Goal: Find contact information: Find contact information

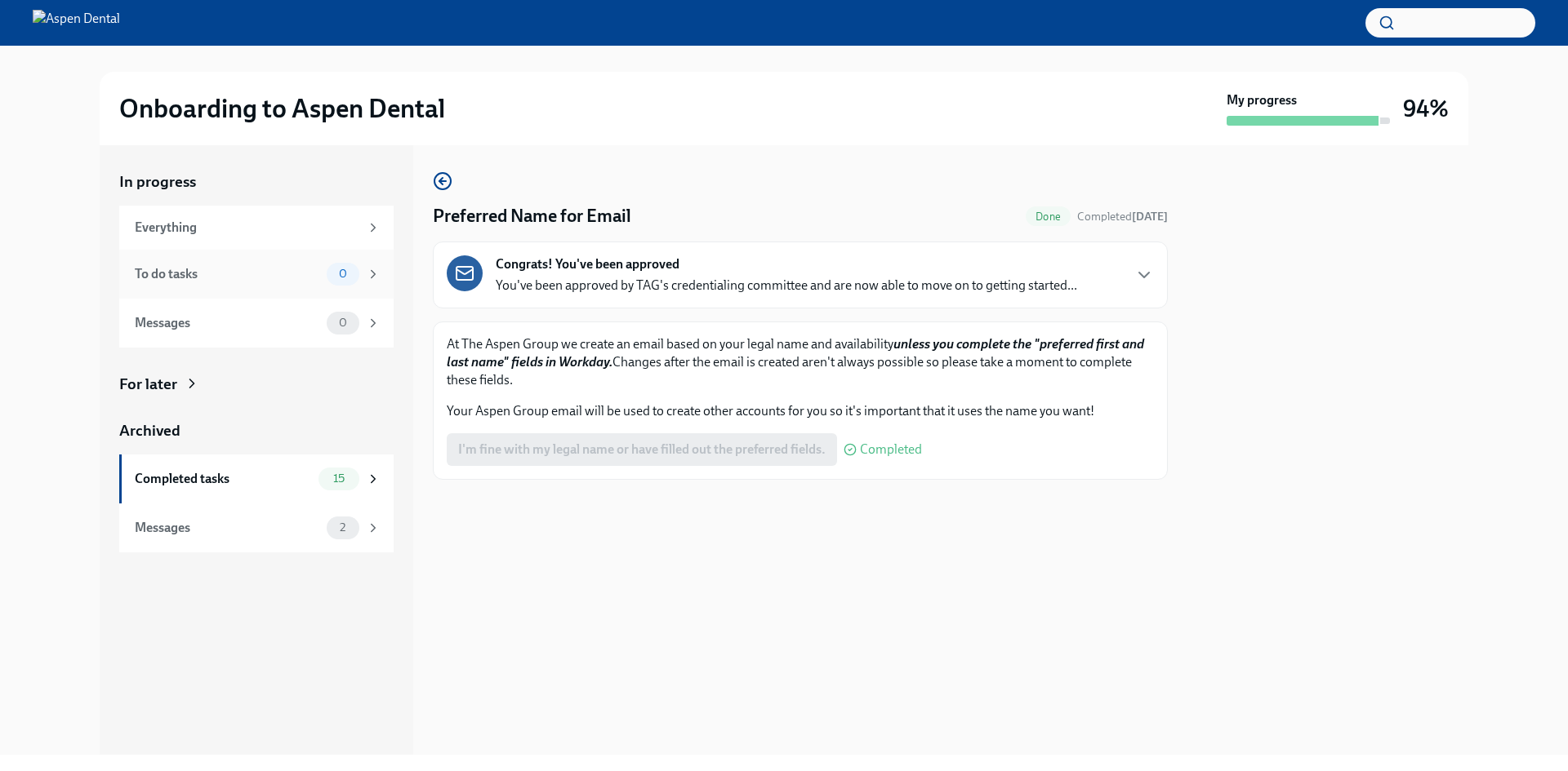
click at [306, 275] on div "To do tasks" at bounding box center [227, 275] width 185 height 18
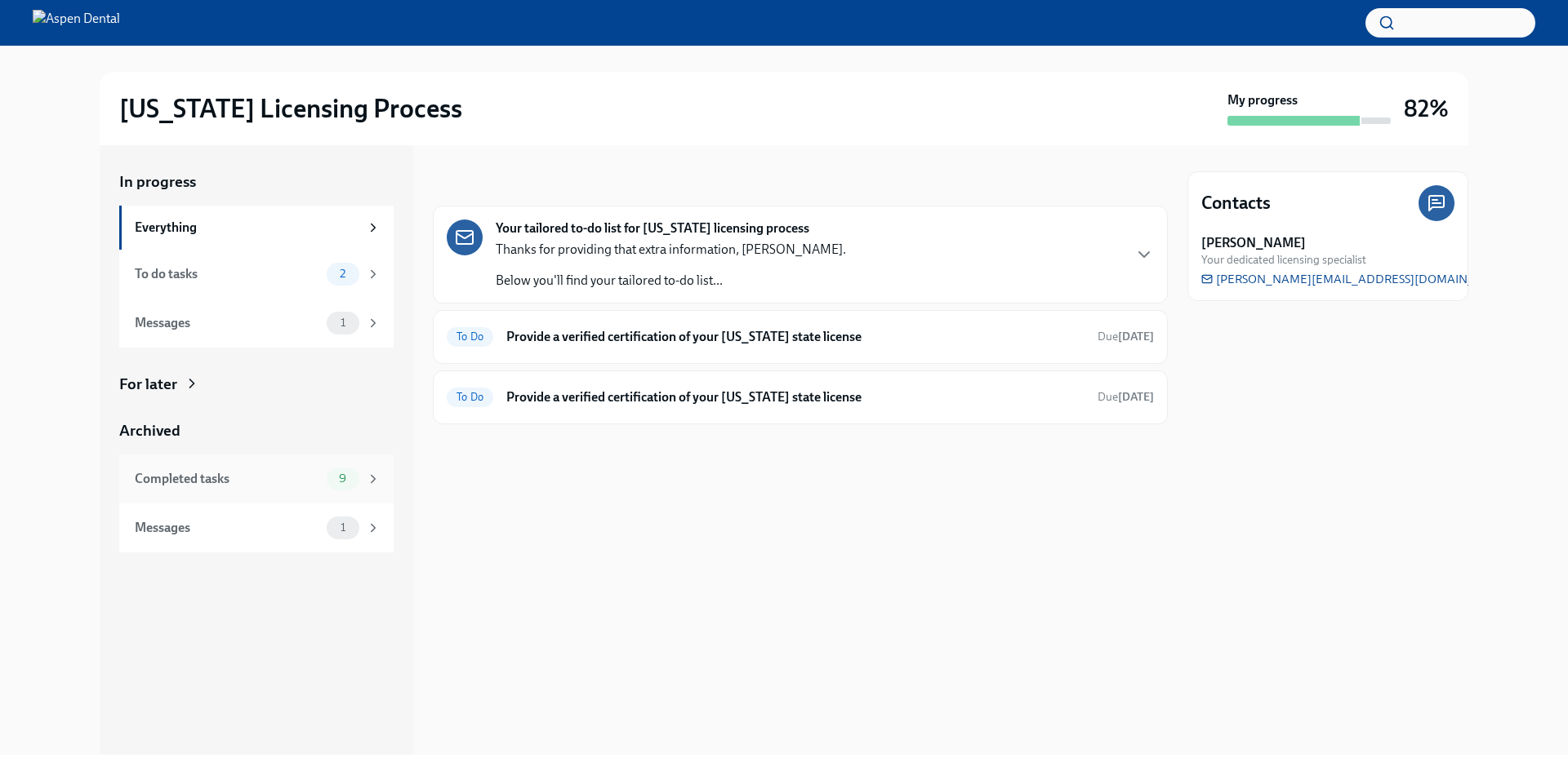
click at [191, 472] on div "Completed tasks" at bounding box center [227, 479] width 185 height 18
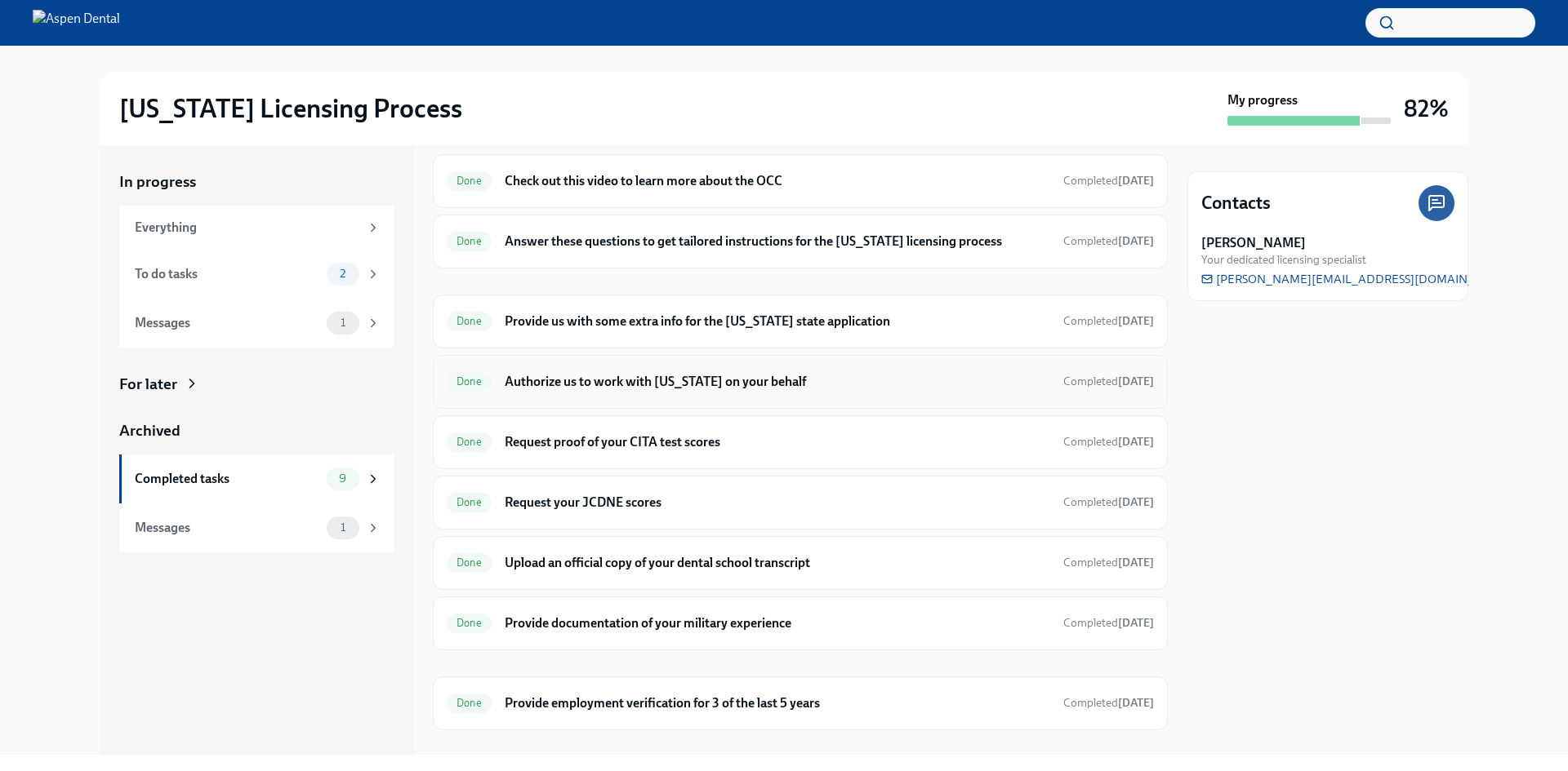
scroll to position [79, 0]
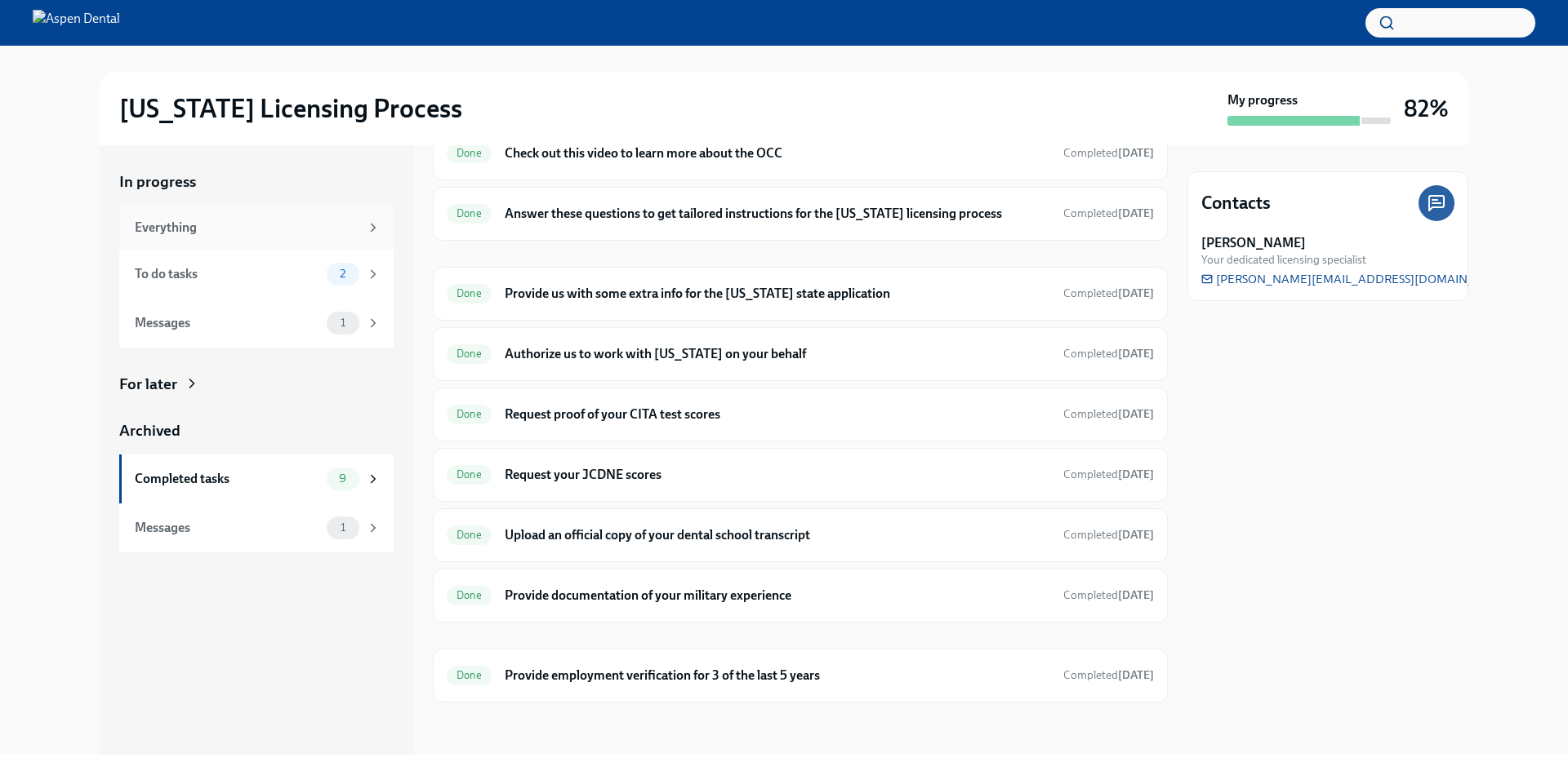
click at [318, 240] on div "Everything" at bounding box center [256, 227] width 275 height 44
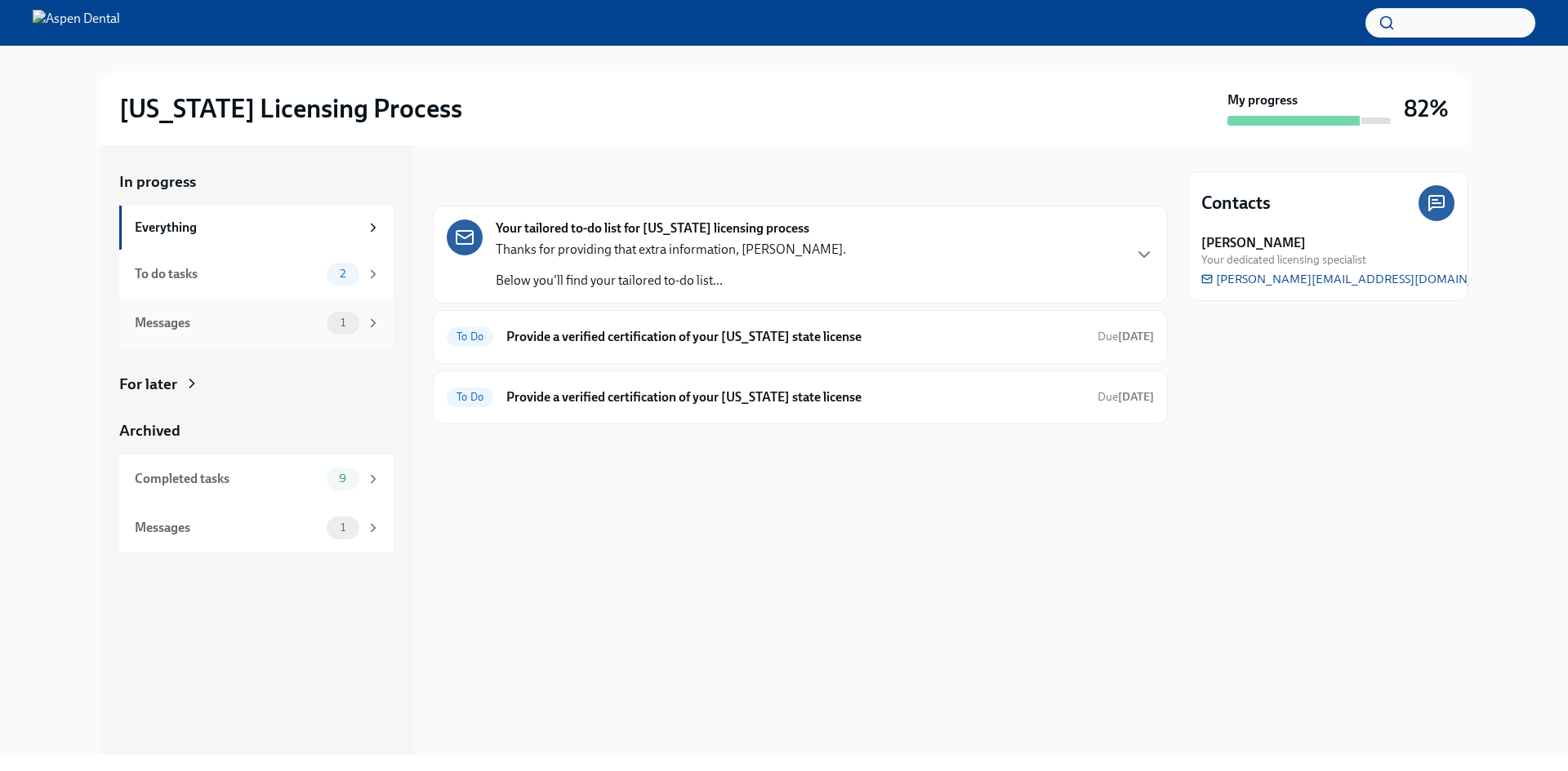
click at [195, 331] on div "Messages" at bounding box center [227, 323] width 185 height 18
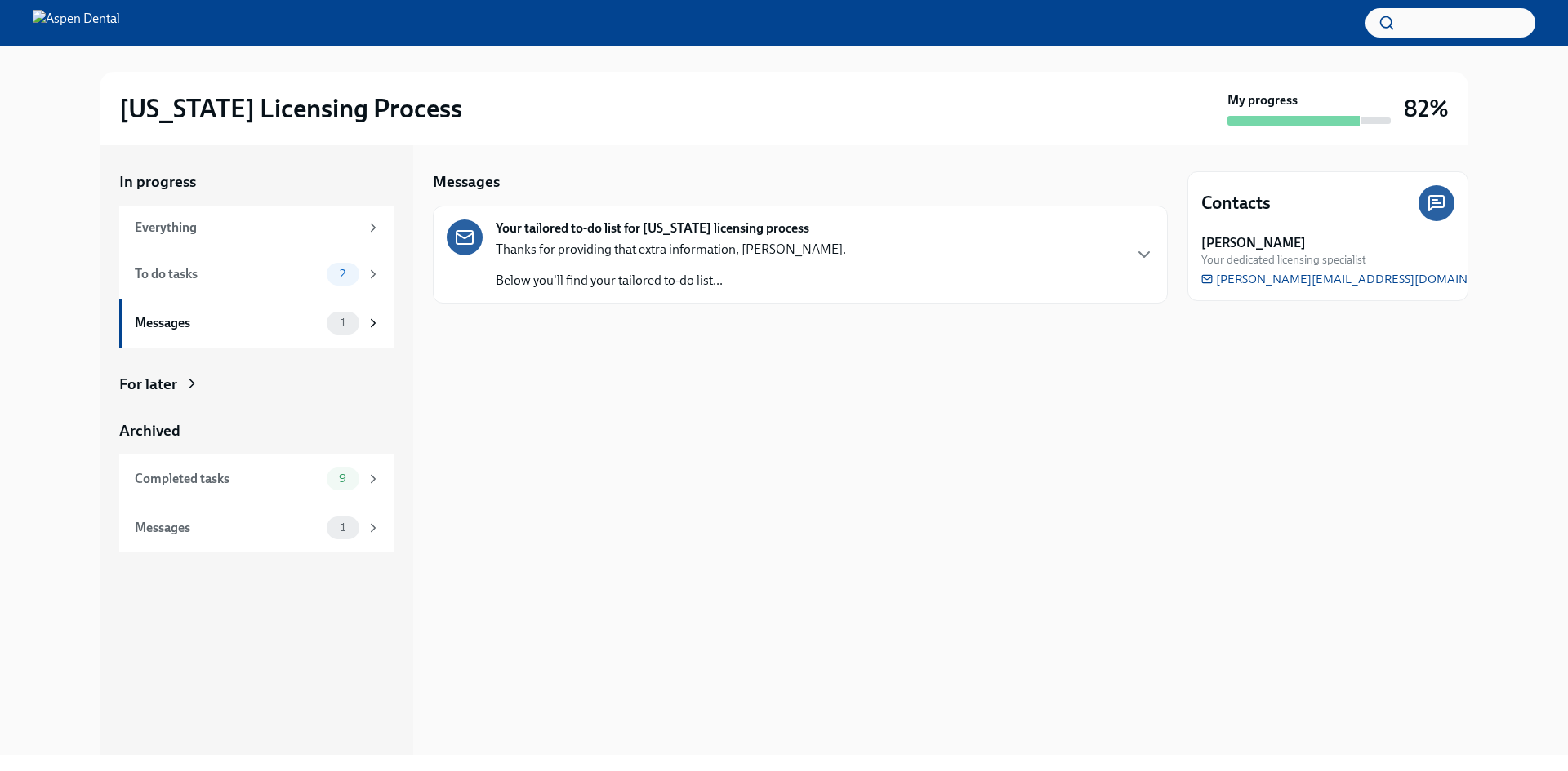
click at [782, 260] on div "Thanks for providing that extra information, Dr Spencer. Below you'll find your…" at bounding box center [671, 265] width 351 height 49
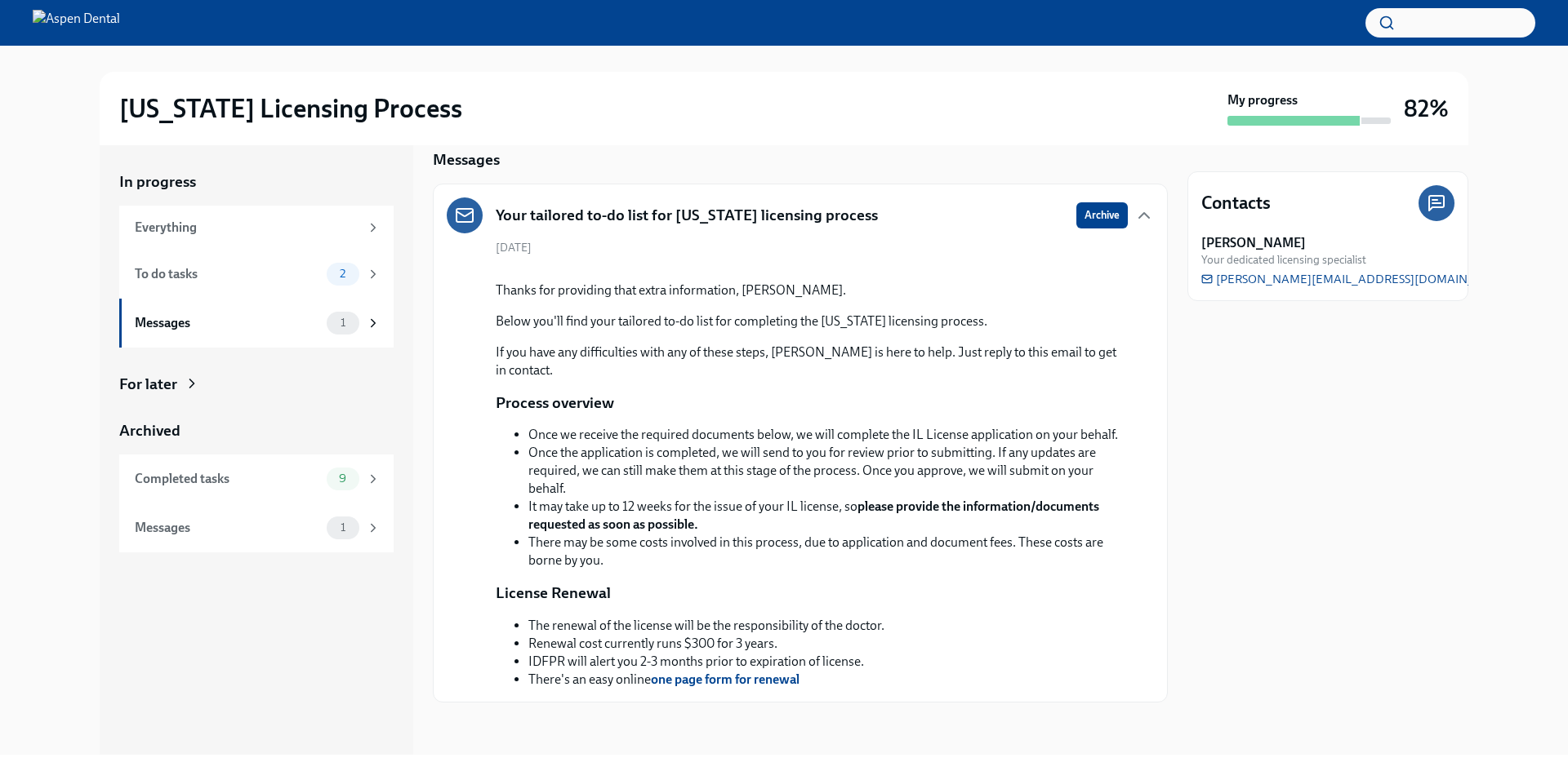
scroll to position [209, 0]
click at [916, 512] on strong "please provide the information/documents requested as soon as possible." at bounding box center [814, 516] width 571 height 33
click at [330, 230] on div "Everything" at bounding box center [246, 228] width 225 height 18
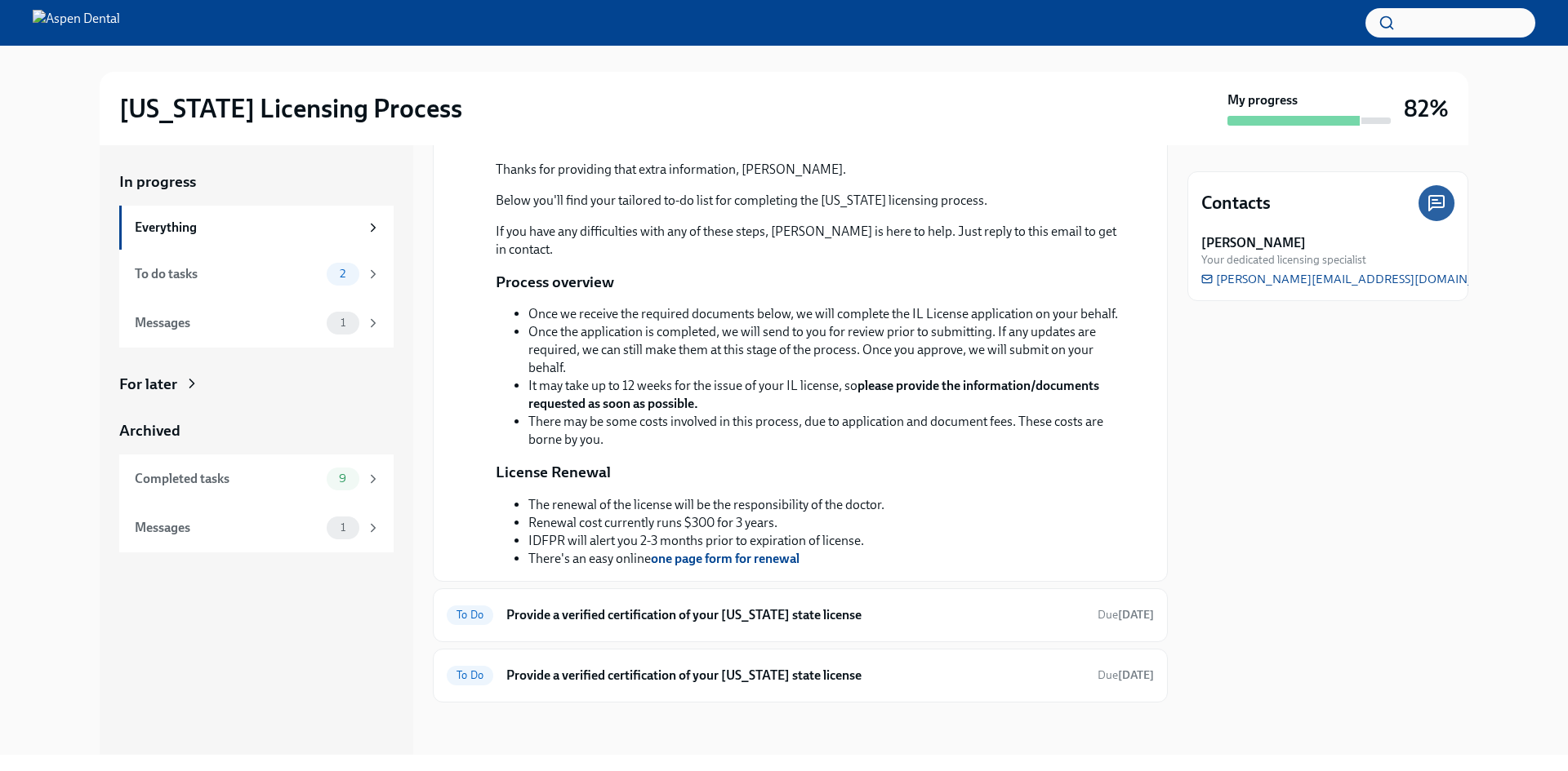
scroll to position [330, 0]
click at [186, 385] on icon at bounding box center [192, 384] width 17 height 17
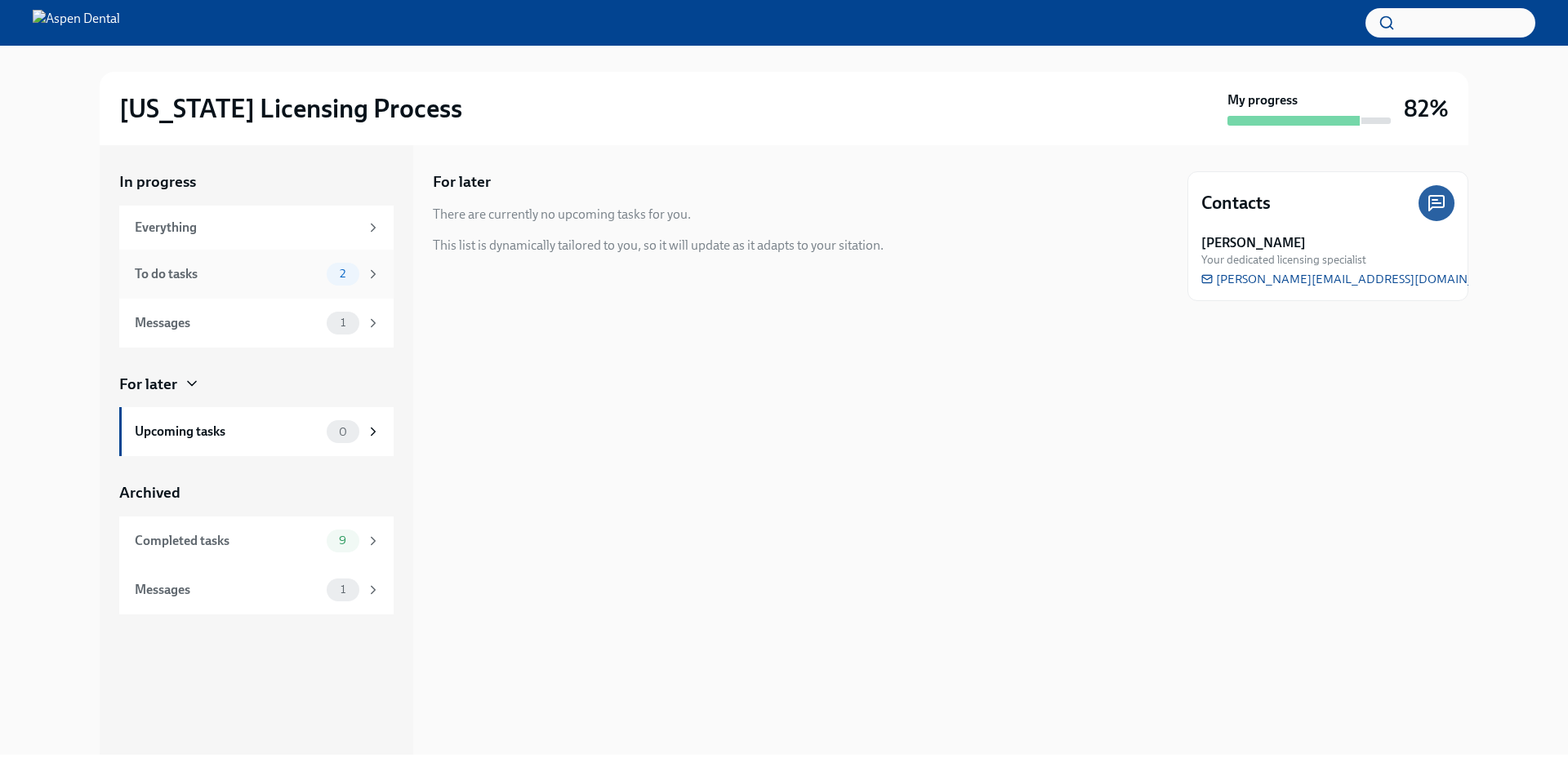
click at [188, 279] on div "To do tasks" at bounding box center [227, 275] width 185 height 18
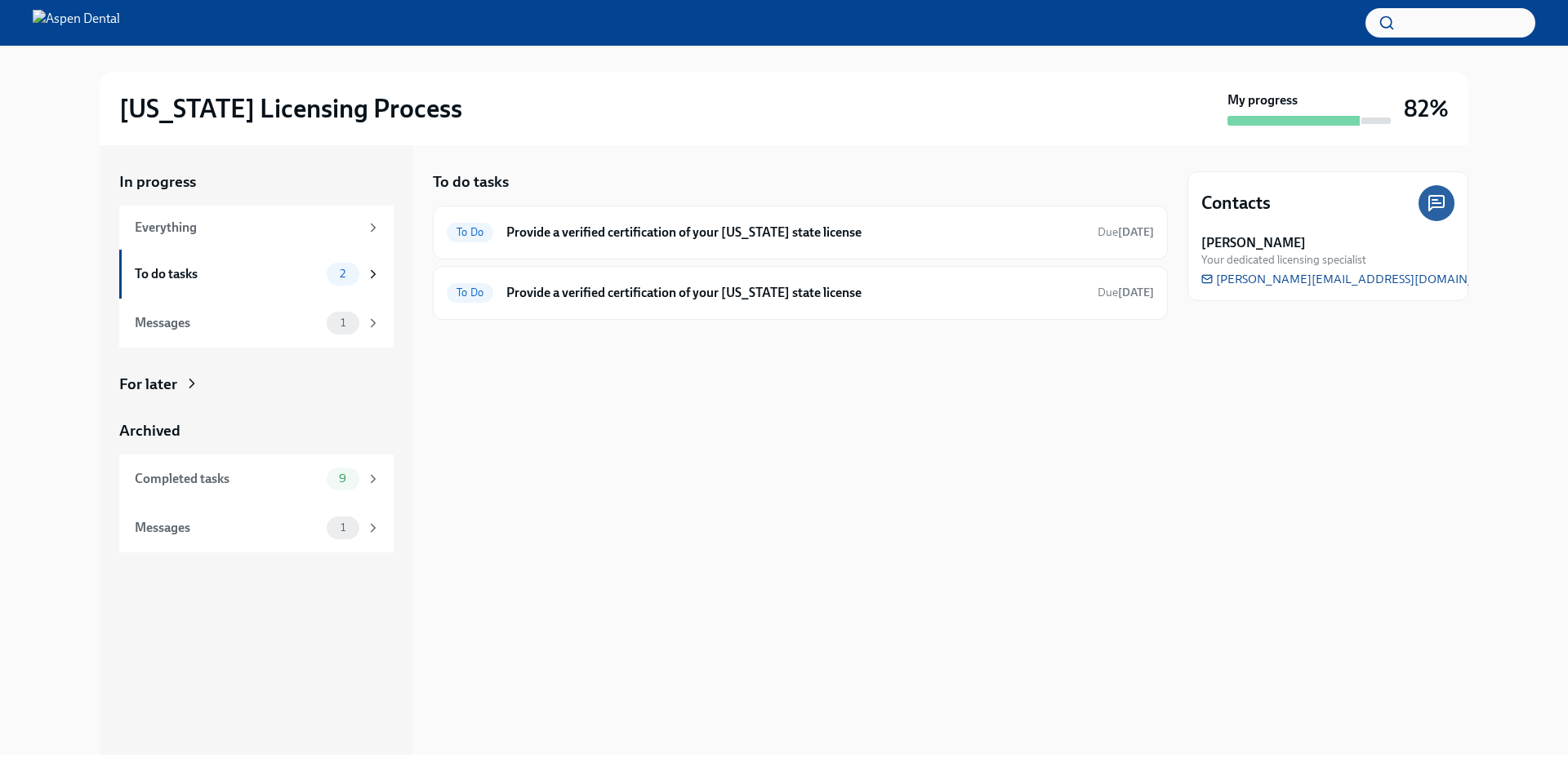
click at [1407, 24] on button "button" at bounding box center [1449, 23] width 169 height 29
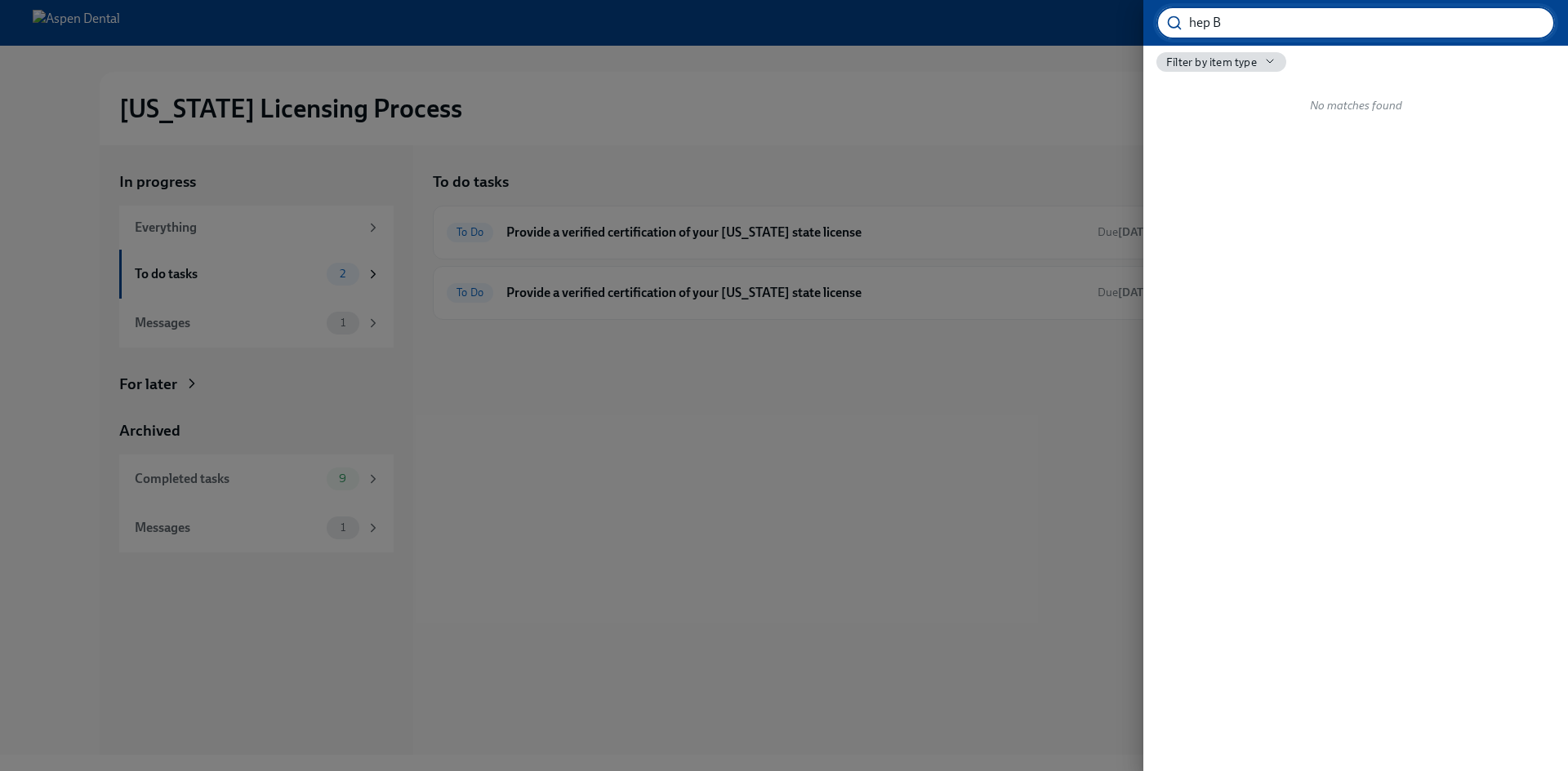
type input "hep B"
click at [1238, 55] on span "Filter by item type" at bounding box center [1211, 63] width 91 height 16
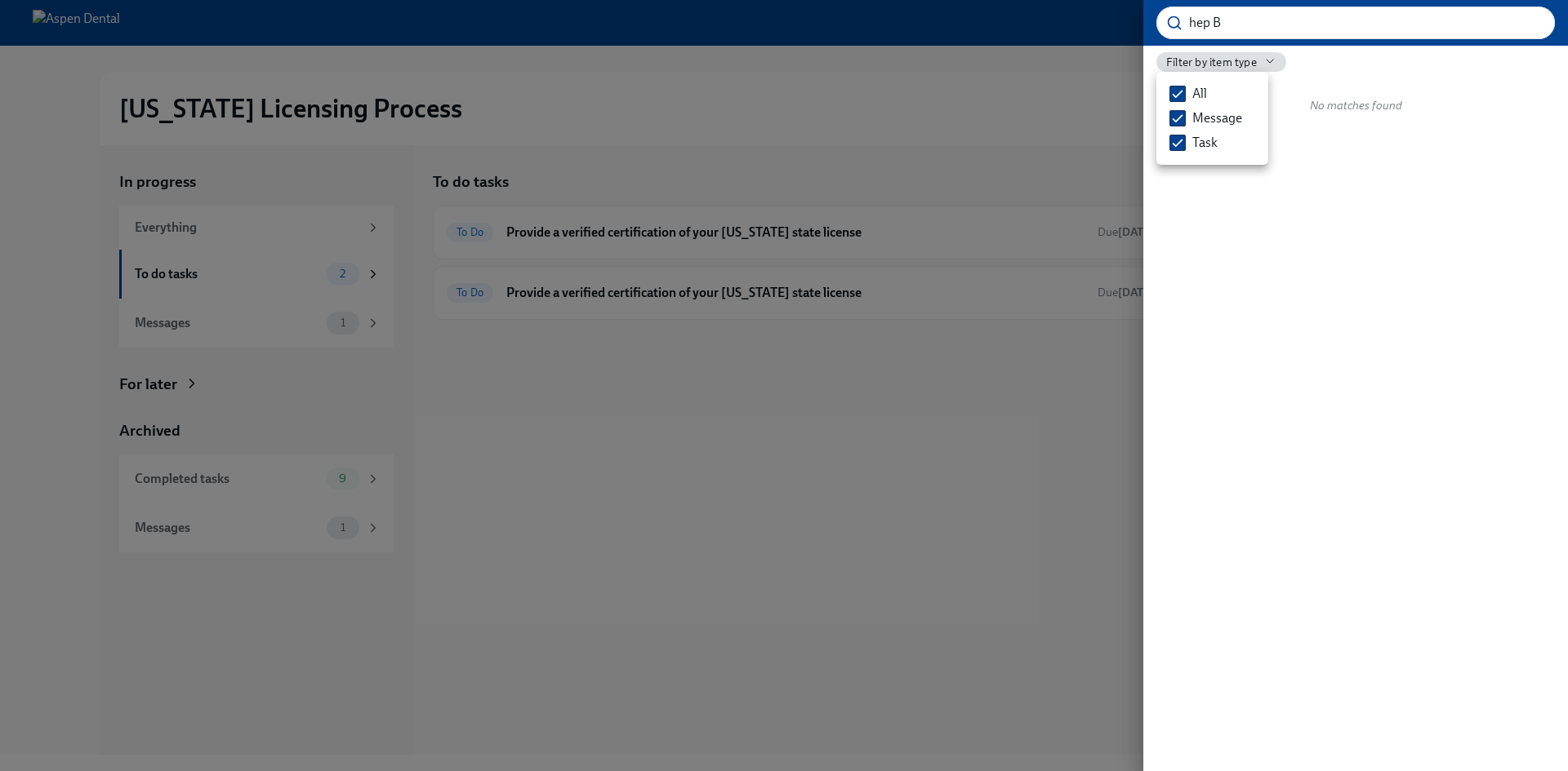
click at [1254, 23] on div at bounding box center [784, 386] width 1568 height 771
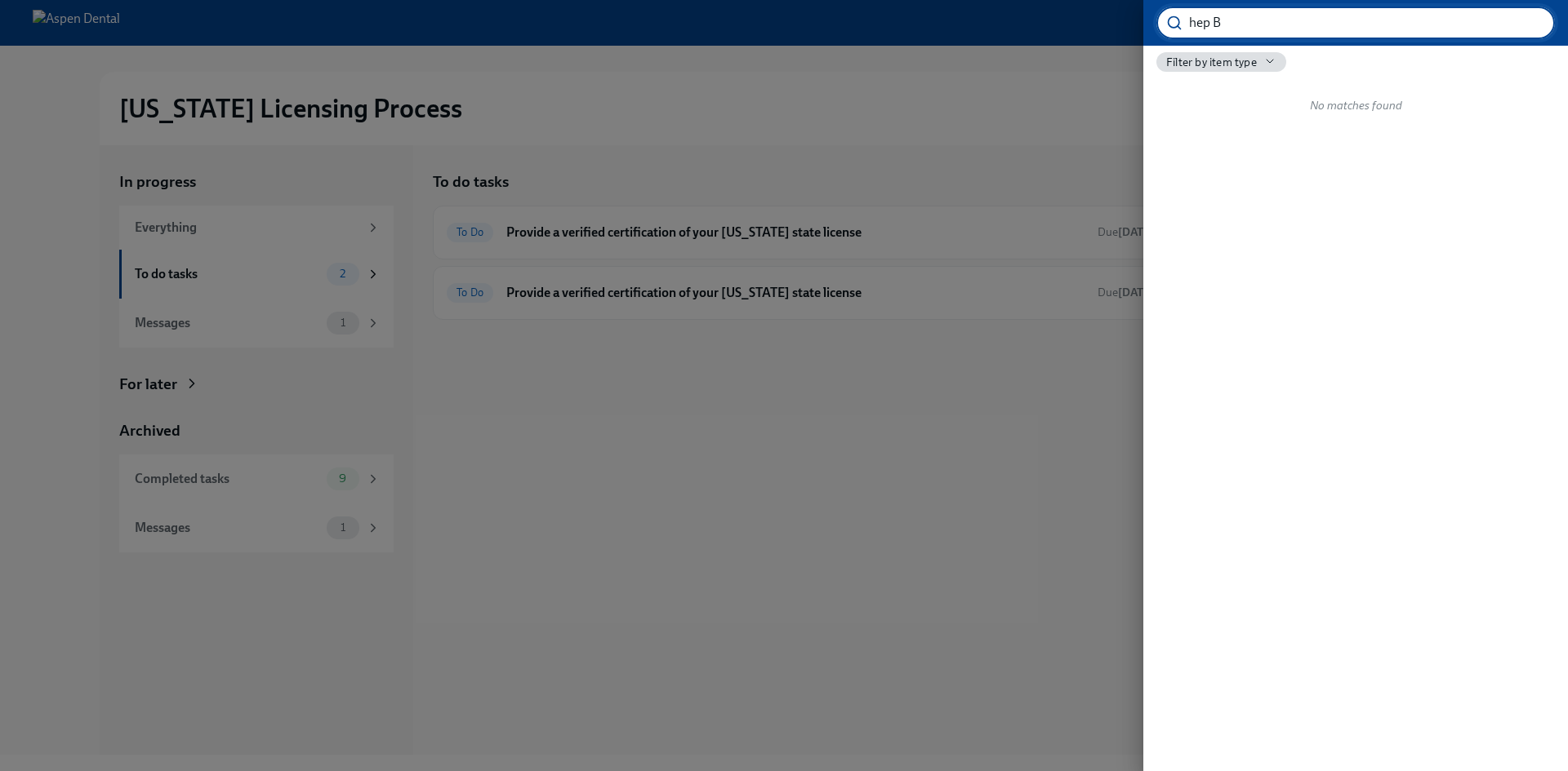
click at [1254, 23] on input "hep B" at bounding box center [1372, 23] width 366 height 33
click at [1244, 22] on input "hep B" at bounding box center [1372, 23] width 366 height 33
click at [867, 118] on div at bounding box center [784, 386] width 1568 height 771
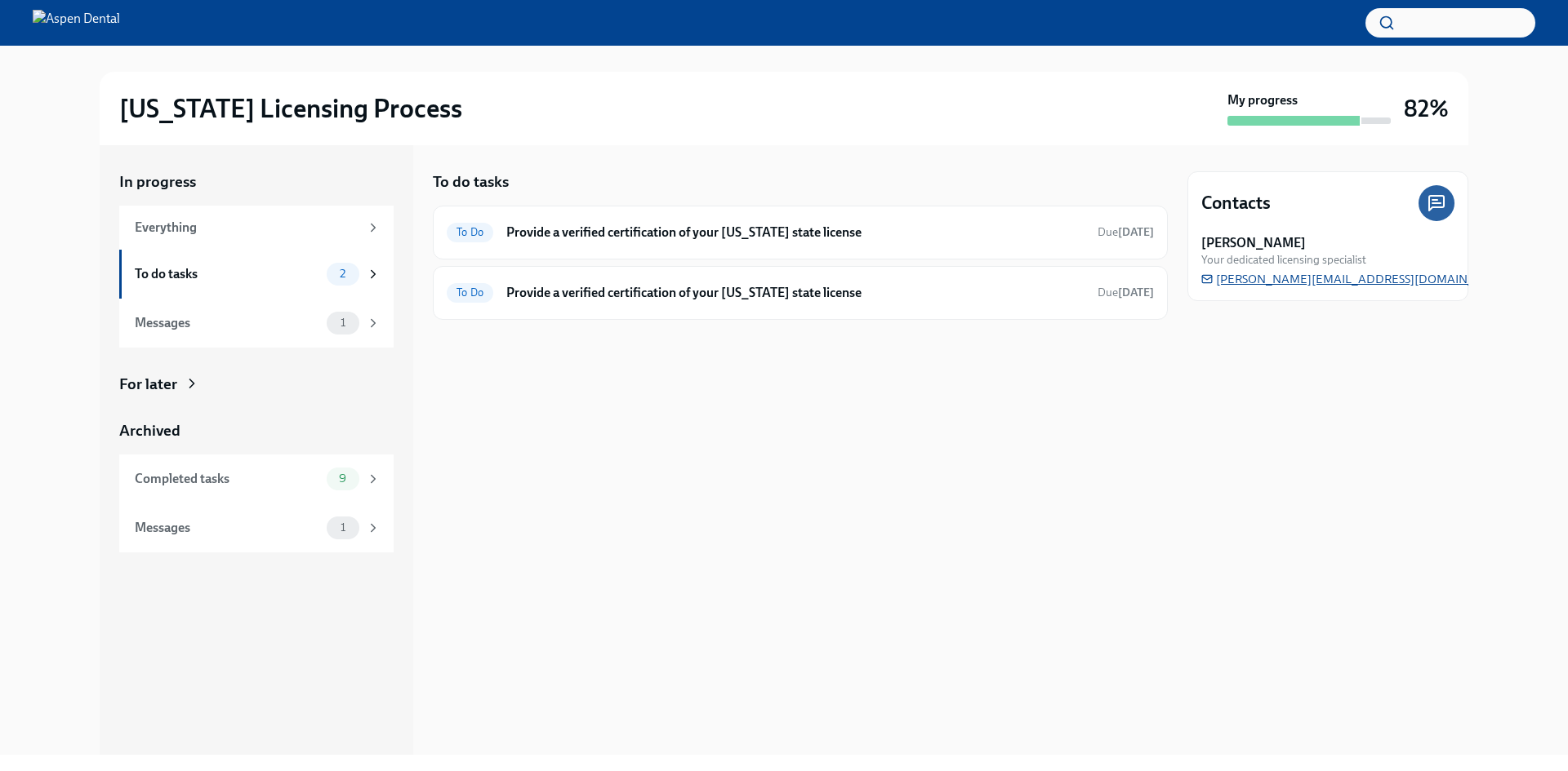
click at [1310, 279] on span "shavona.mayersdixon@aspendental.com" at bounding box center [1358, 280] width 312 height 17
drag, startPoint x: 1434, startPoint y: 281, endPoint x: 1222, endPoint y: 285, distance: 212.0
click at [1222, 285] on div "Shavona Mayers Dixon Your dedicated licensing specialist shavona.mayersdixon@as…" at bounding box center [1328, 261] width 253 height 53
drag, startPoint x: 1432, startPoint y: 280, endPoint x: 1243, endPoint y: 282, distance: 189.0
click at [1246, 282] on div "Shavona Mayers Dixon Your dedicated licensing specialist shavona.mayersdixon@as…" at bounding box center [1328, 261] width 253 height 53
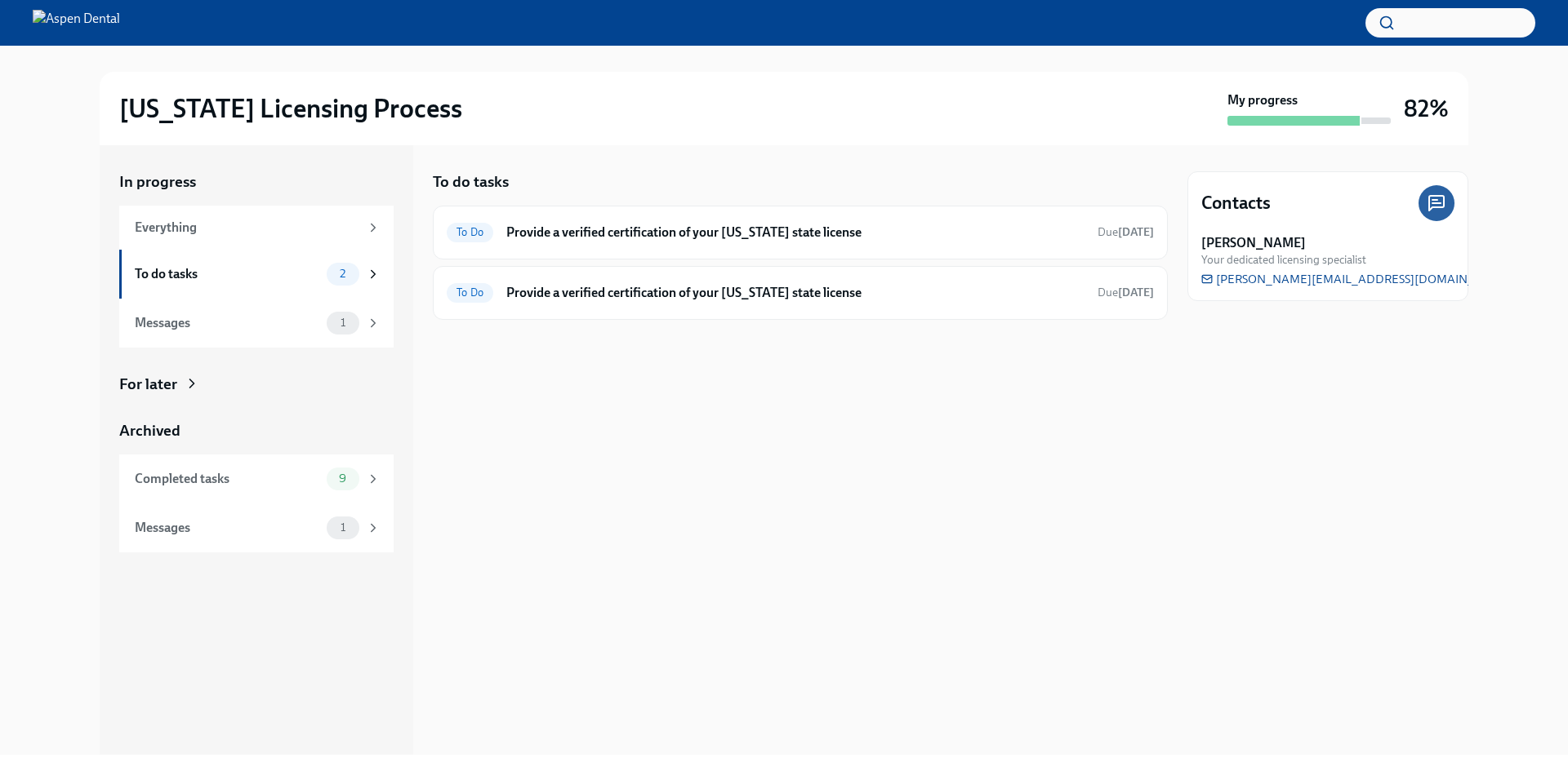
drag, startPoint x: 1430, startPoint y: 280, endPoint x: 1243, endPoint y: 270, distance: 187.3
drag, startPoint x: 1243, startPoint y: 270, endPoint x: 1211, endPoint y: 292, distance: 38.8
click at [1211, 292] on div "Contacts Shavona Mayers Dixon Your dedicated licensing specialist shavona.mayer…" at bounding box center [1328, 235] width 281 height 129
click at [1262, 285] on span "shavona.mayersdixon@aspendental.com" at bounding box center [1358, 280] width 312 height 17
click at [1148, 521] on div "To do tasks To Do Provide a verified certification of your Oklahoma state licen…" at bounding box center [800, 450] width 735 height 609
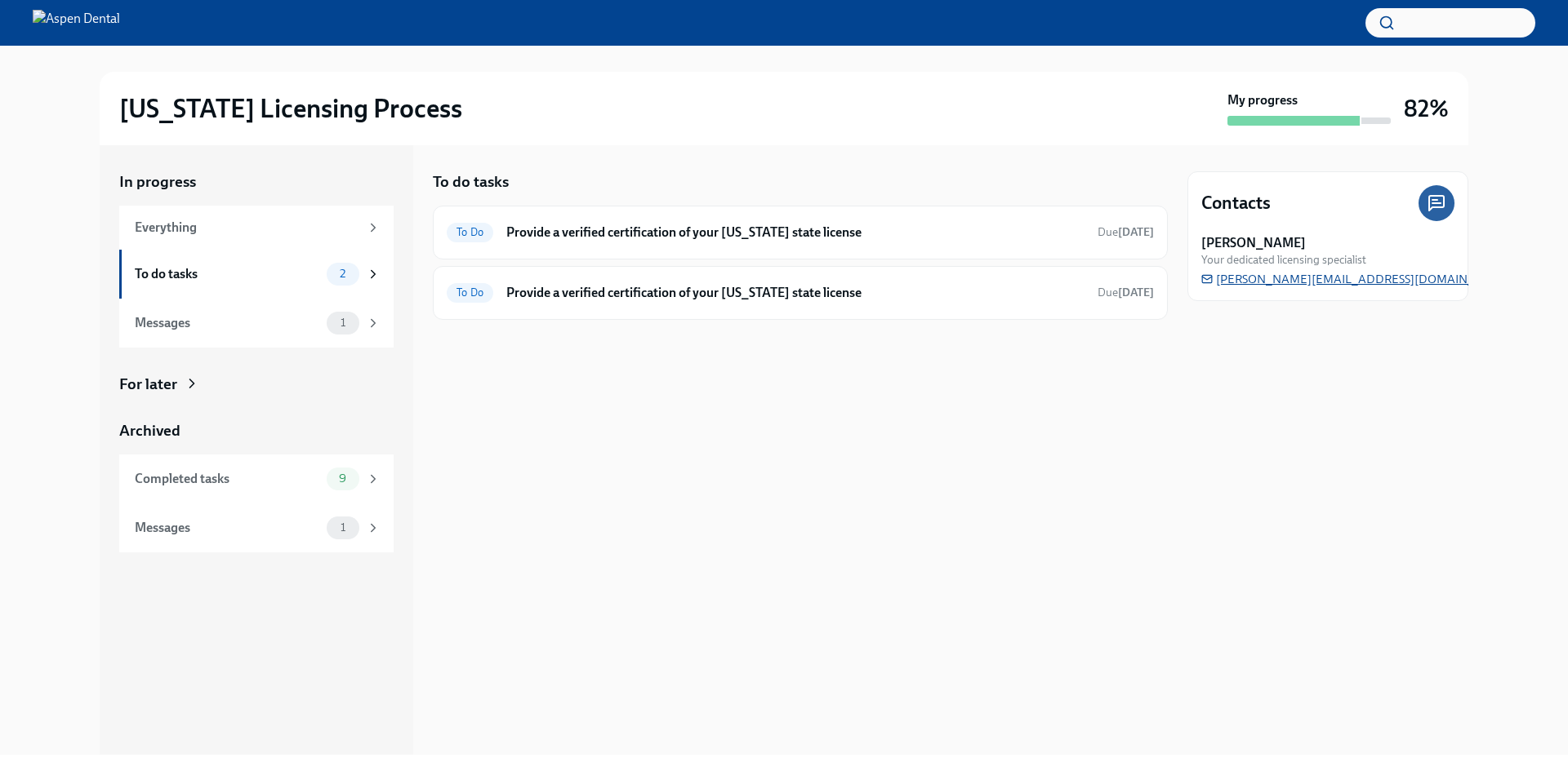
drag, startPoint x: 1433, startPoint y: 280, endPoint x: 1211, endPoint y: 278, distance: 222.0
drag, startPoint x: 1211, startPoint y: 278, endPoint x: 1181, endPoint y: 270, distance: 31.0
drag, startPoint x: 1181, startPoint y: 270, endPoint x: 1431, endPoint y: 251, distance: 250.7
click at [1440, 249] on div "Shavona Mayers Dixon Your dedicated licensing specialist" at bounding box center [1328, 251] width 253 height 33
drag, startPoint x: 1213, startPoint y: 283, endPoint x: 1433, endPoint y: 275, distance: 220.1
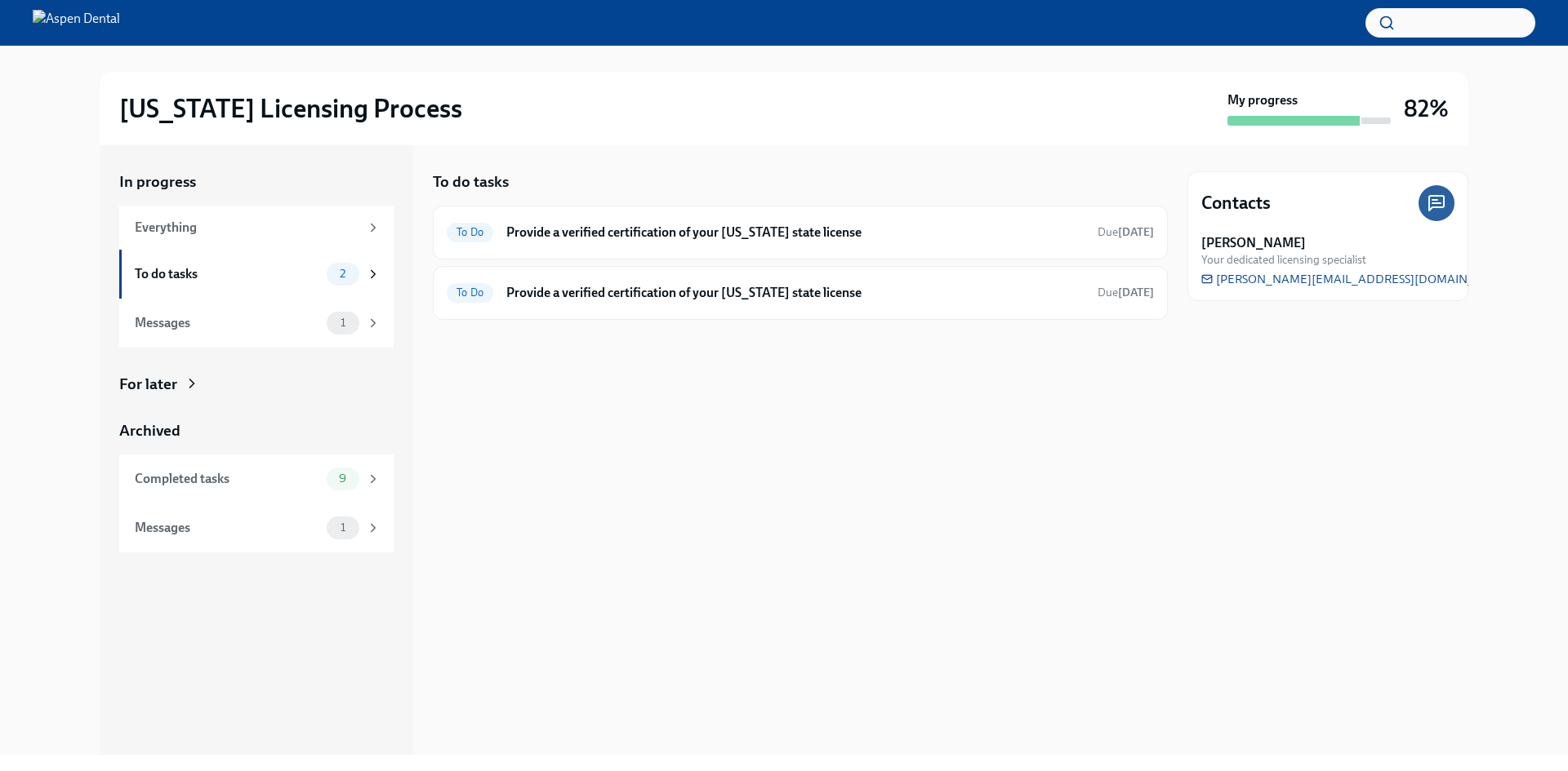
drag, startPoint x: 1433, startPoint y: 275, endPoint x: 921, endPoint y: 396, distance: 526.1
click at [921, 396] on div "To do tasks To Do Provide a verified certification of your Oklahoma state licen…" at bounding box center [800, 450] width 735 height 609
click at [194, 393] on div "For later" at bounding box center [256, 384] width 275 height 21
